Goal: Task Accomplishment & Management: Manage account settings

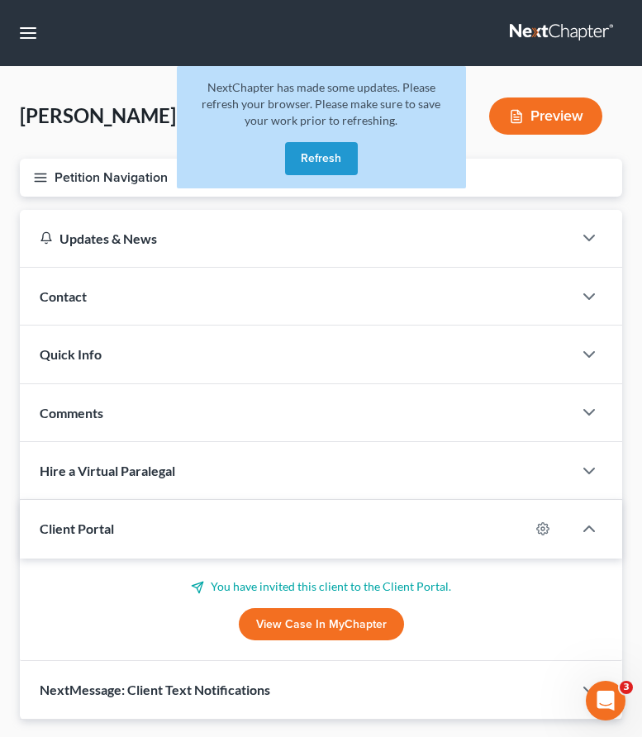
click at [535, 34] on link at bounding box center [563, 33] width 106 height 30
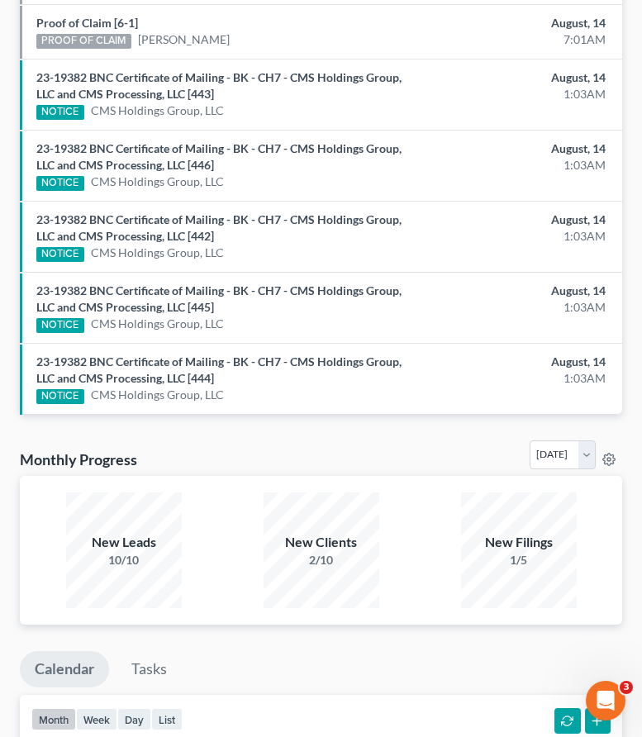
scroll to position [1349, 0]
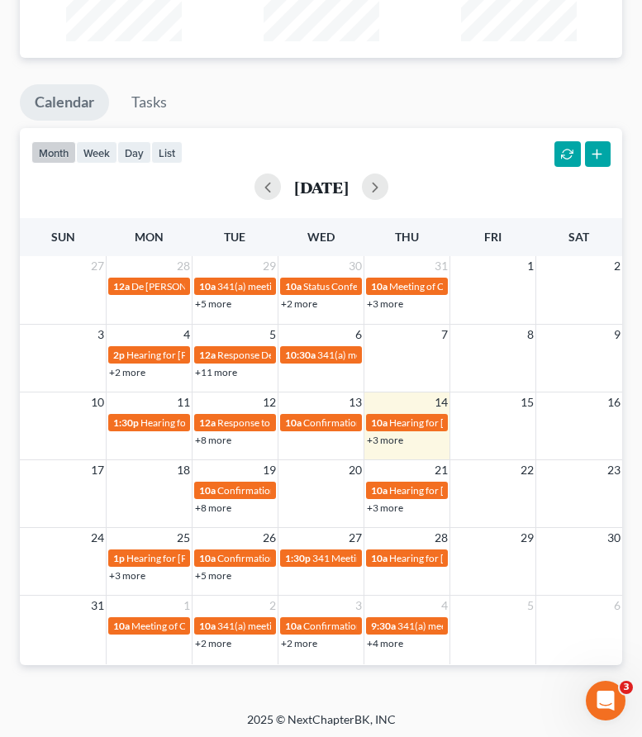
click at [505, 480] on td at bounding box center [494, 498] width 86 height 36
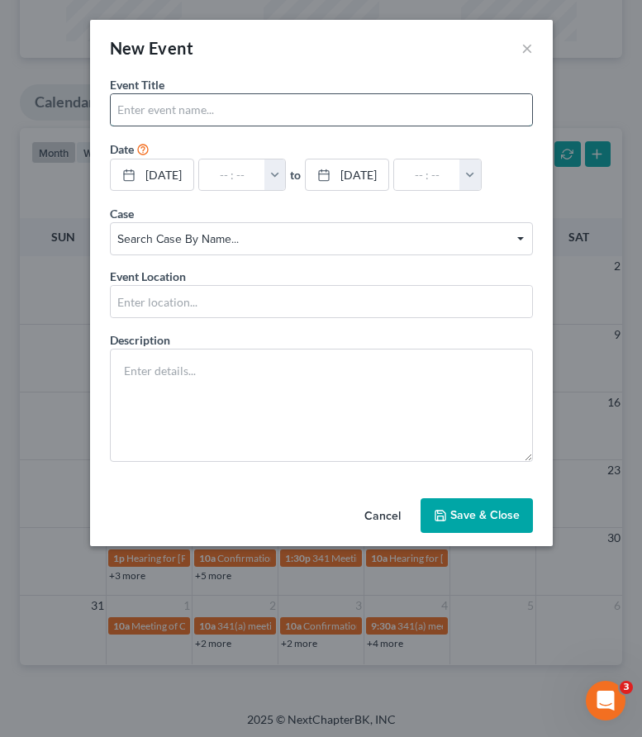
click at [150, 107] on input "text" at bounding box center [322, 109] width 422 height 31
type input "Respond to Motion to Dismiss Adversary Complain"
click at [228, 234] on span "Search case by name..." at bounding box center [321, 239] width 408 height 17
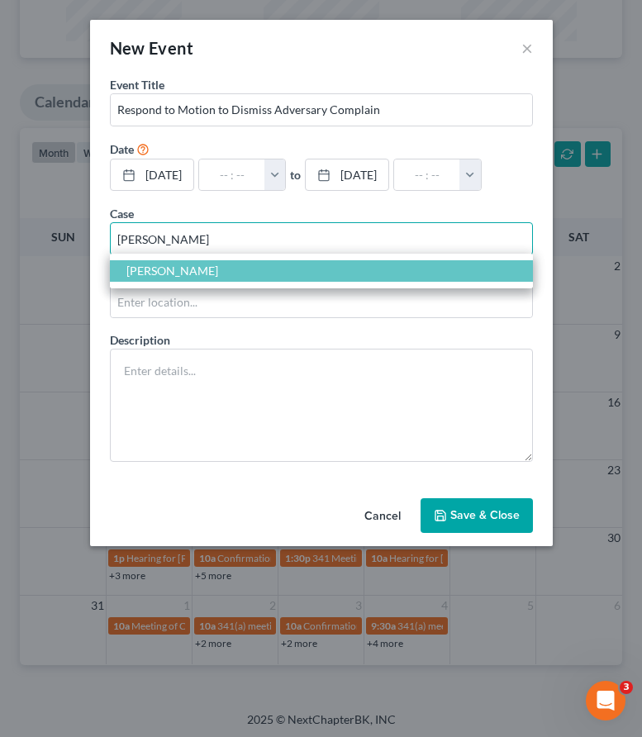
type input "riley"
click at [199, 277] on span "Riley, Lesley" at bounding box center [321, 270] width 423 height 21
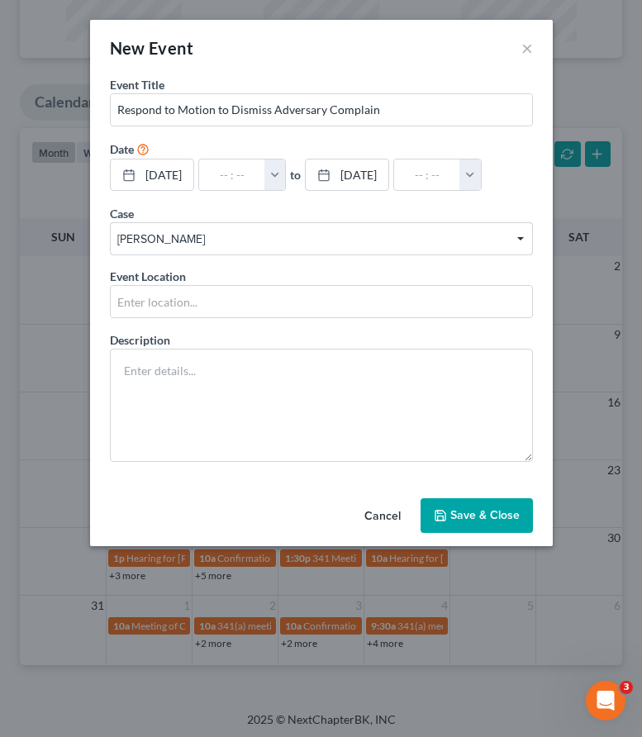
click at [436, 511] on icon "button" at bounding box center [441, 516] width 10 height 10
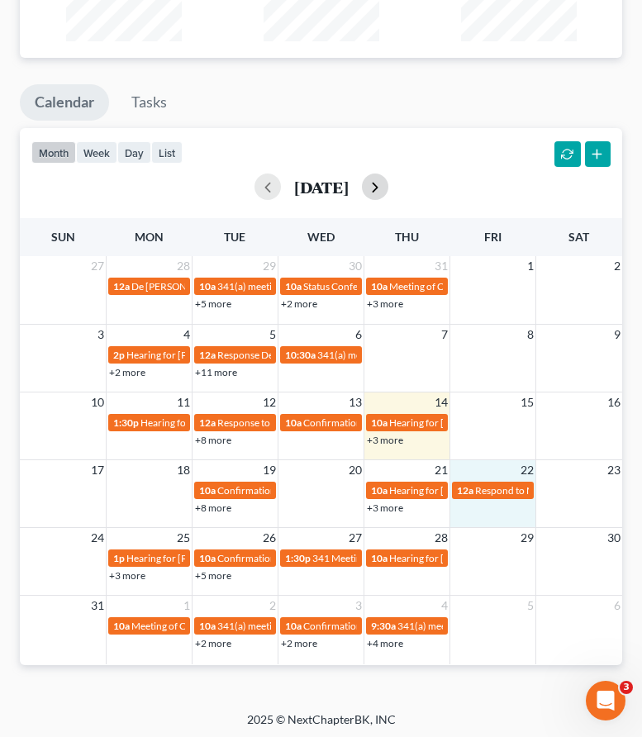
click at [389, 182] on button "button" at bounding box center [375, 187] width 26 height 26
click at [395, 182] on div "[DATE]" at bounding box center [320, 187] width 579 height 26
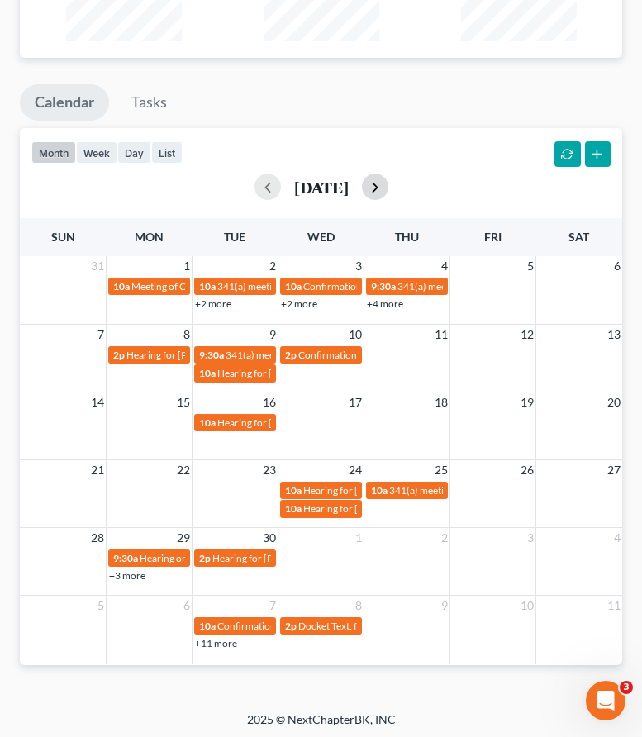
click at [395, 182] on div "September 2025" at bounding box center [320, 187] width 579 height 26
click at [389, 178] on button "button" at bounding box center [375, 187] width 26 height 26
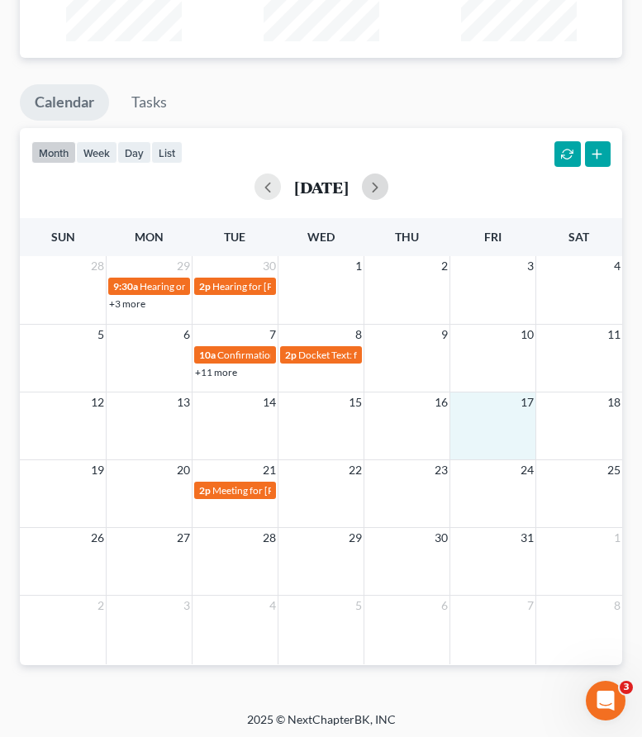
click at [478, 425] on div "12 13 14 15 16 17 18" at bounding box center [321, 426] width 603 height 68
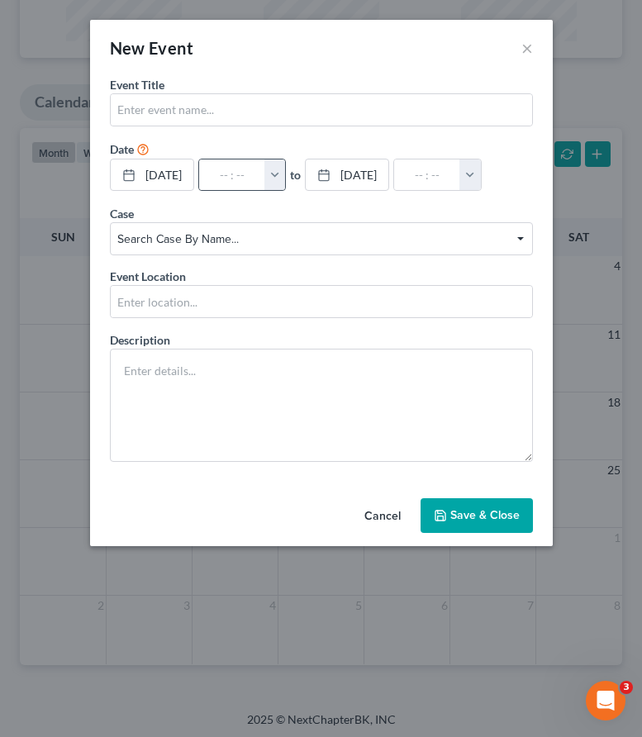
click at [286, 184] on button "button" at bounding box center [275, 175] width 21 height 31
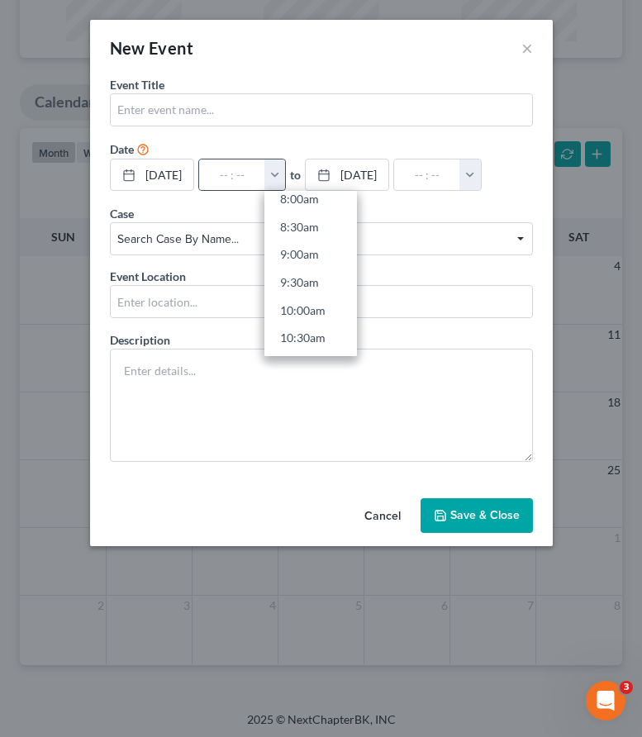
scroll to position [463, 0]
click at [317, 295] on link "10:00am" at bounding box center [311, 304] width 93 height 28
type input "10:00am"
type input "11:00am"
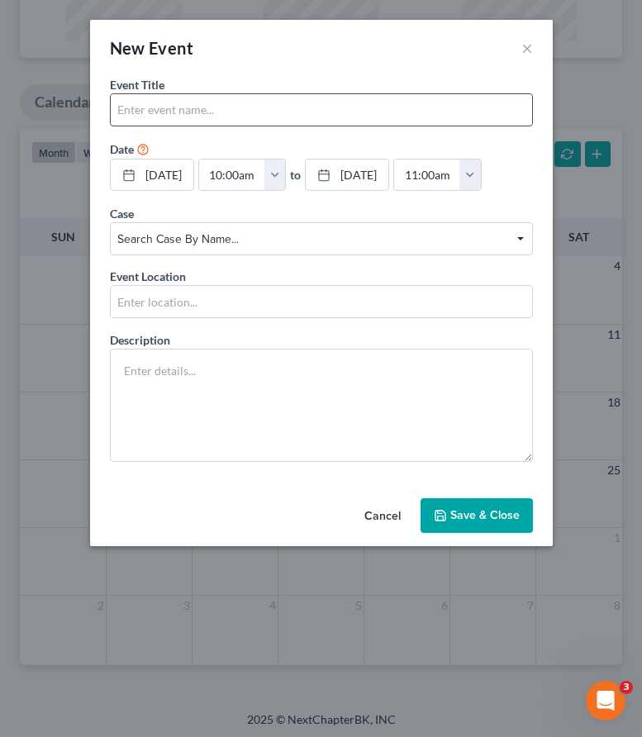
click at [224, 110] on input "text" at bounding box center [322, 109] width 422 height 31
type input "Hearing on Motion to Dismiss Adversary Proceeding"
click at [164, 248] on span "Search case by name..." at bounding box center [321, 239] width 408 height 17
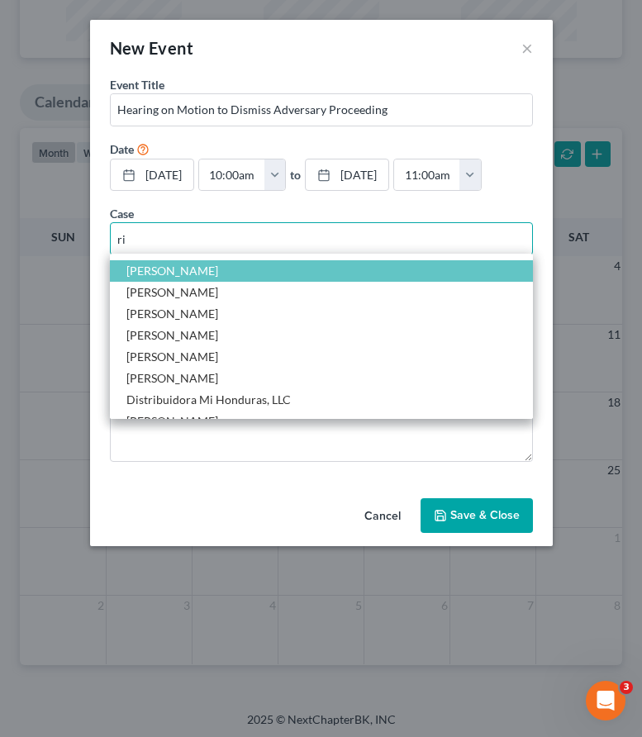
type input "ri"
click at [146, 278] on span "Riley, Lesley" at bounding box center [172, 271] width 92 height 14
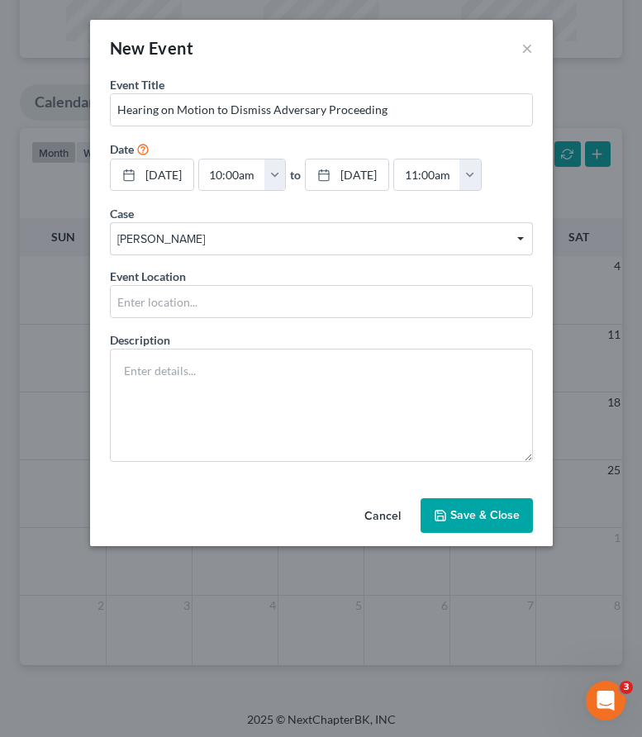
click at [462, 533] on button "Save & Close" at bounding box center [477, 515] width 112 height 35
